Goal: Task Accomplishment & Management: Complete application form

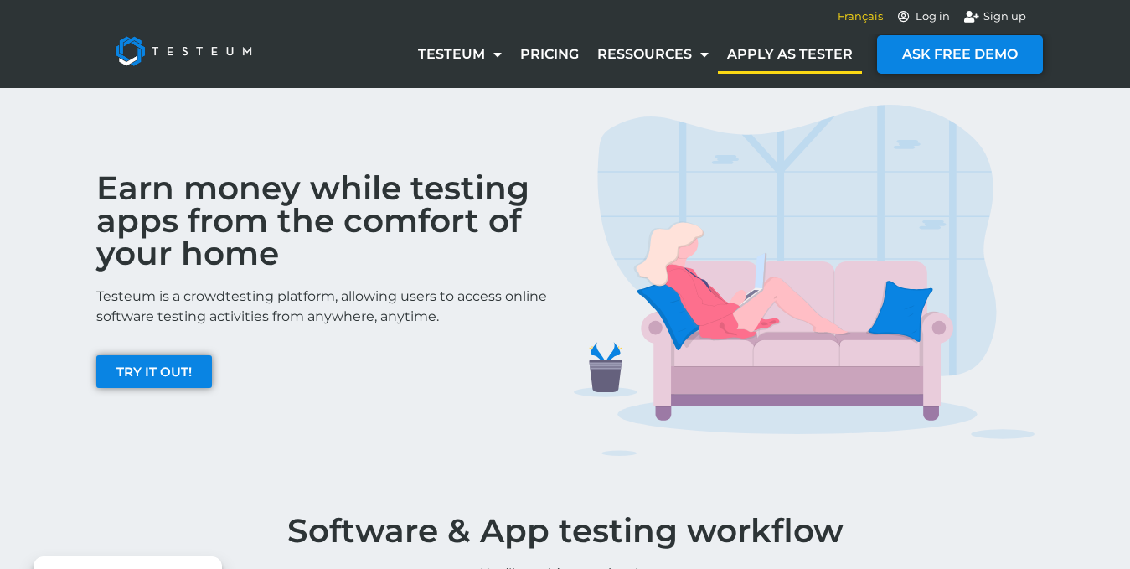
click at [865, 23] on span "Français" at bounding box center [860, 16] width 45 height 17
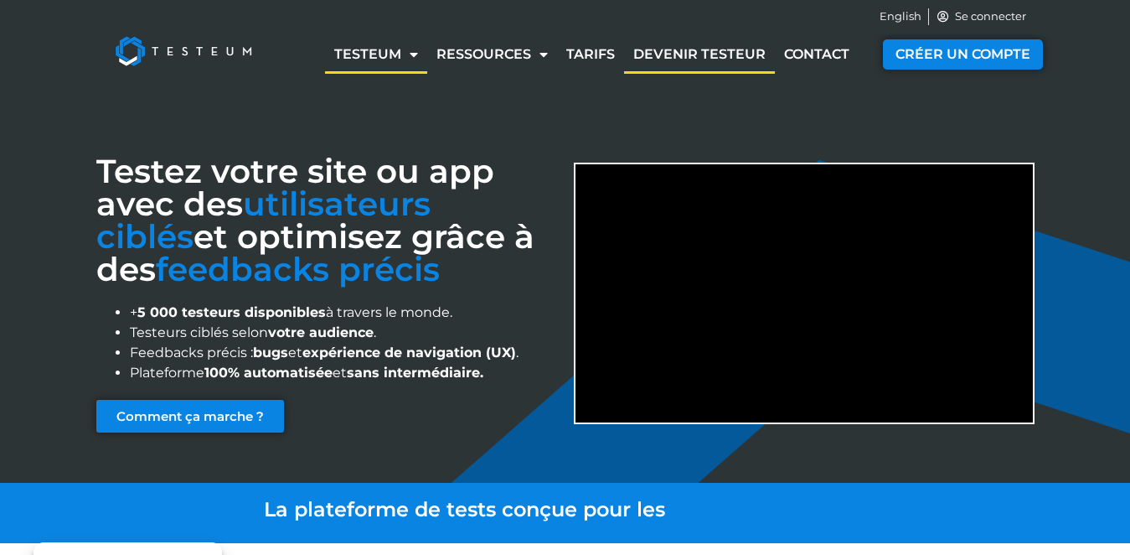
click at [705, 58] on link "Devenir testeur" at bounding box center [699, 54] width 151 height 39
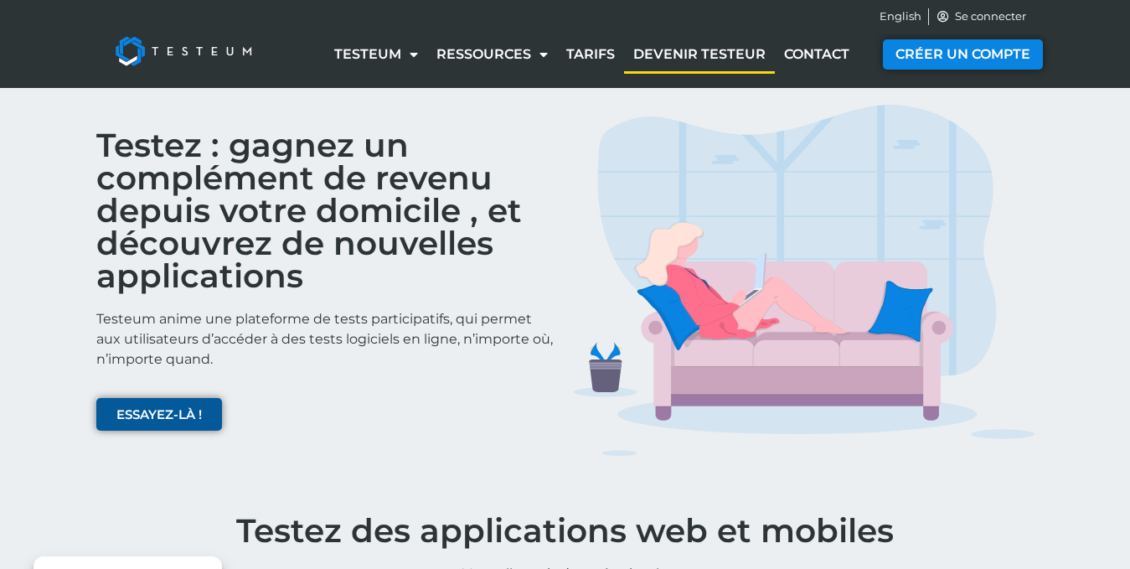
click at [183, 408] on span "ESSAYEZ-LÀ !" at bounding box center [158, 414] width 85 height 13
